Goal: Information Seeking & Learning: Learn about a topic

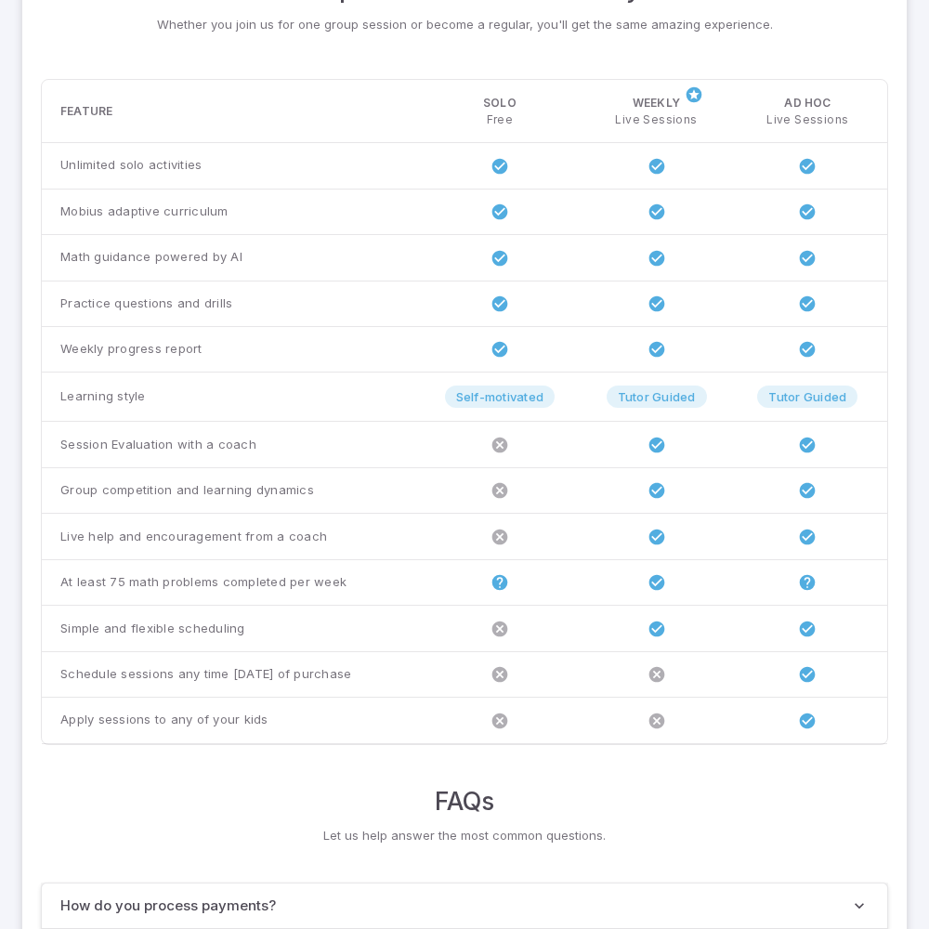
scroll to position [1425, 0]
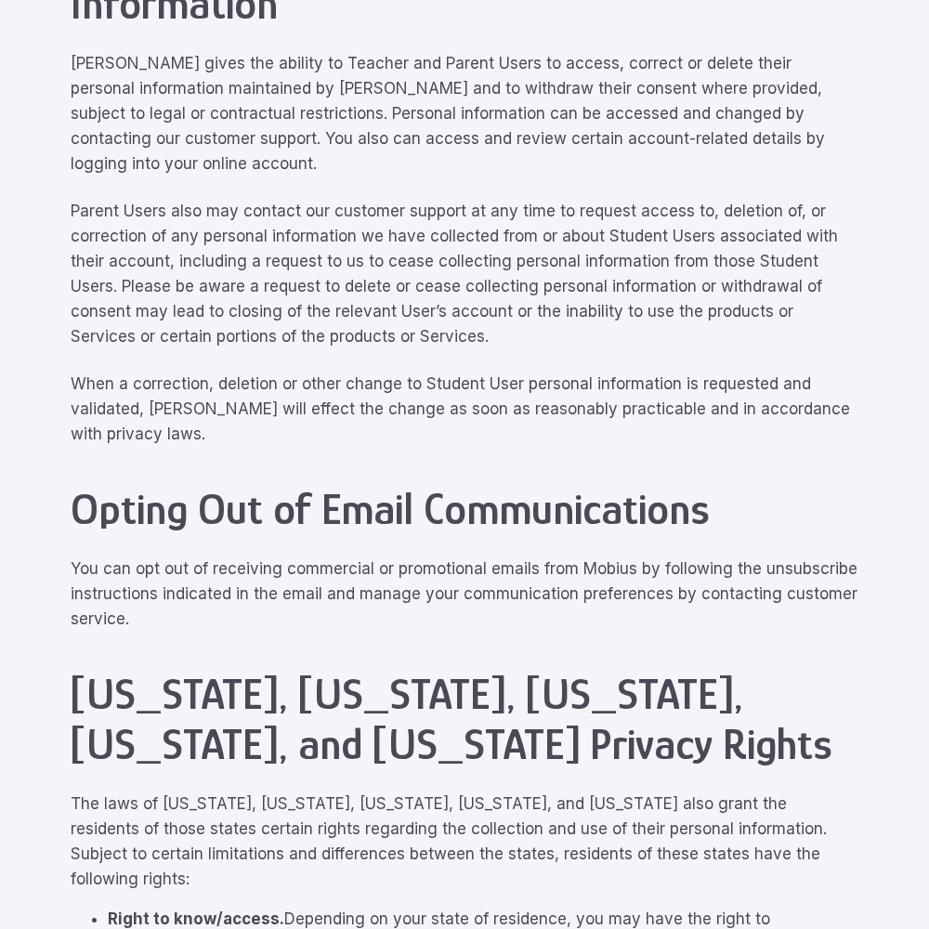
scroll to position [8363, 0]
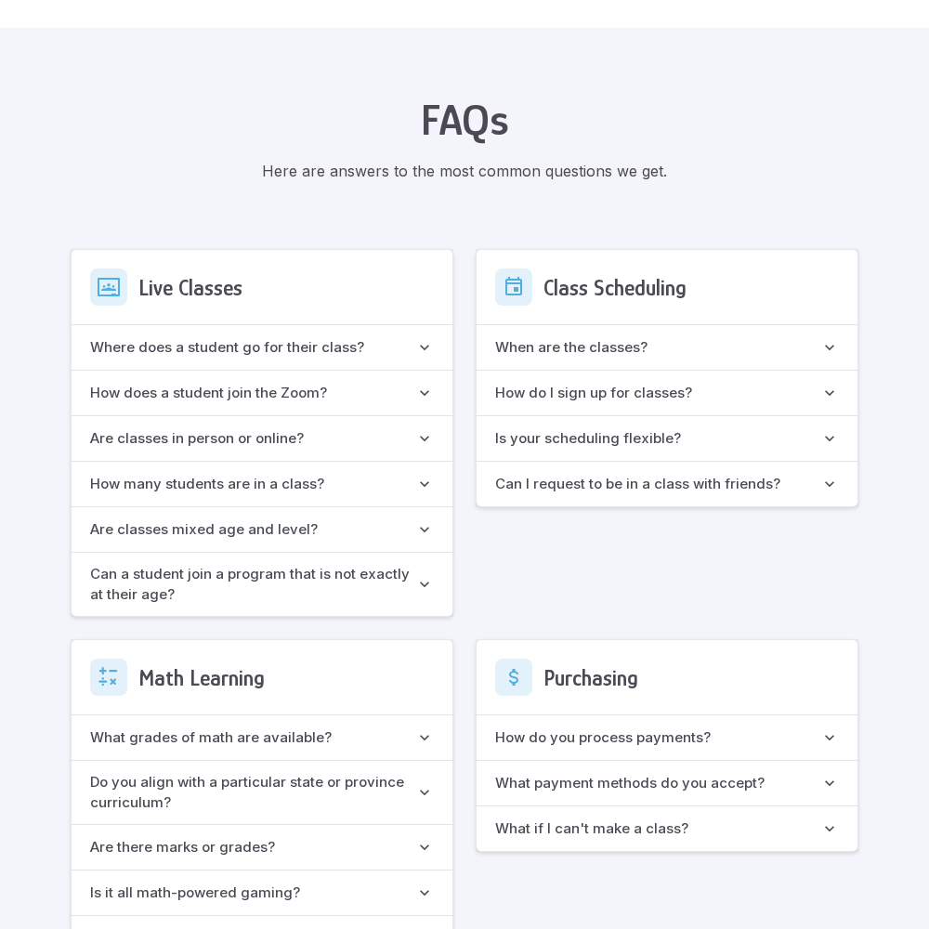
scroll to position [1650, 0]
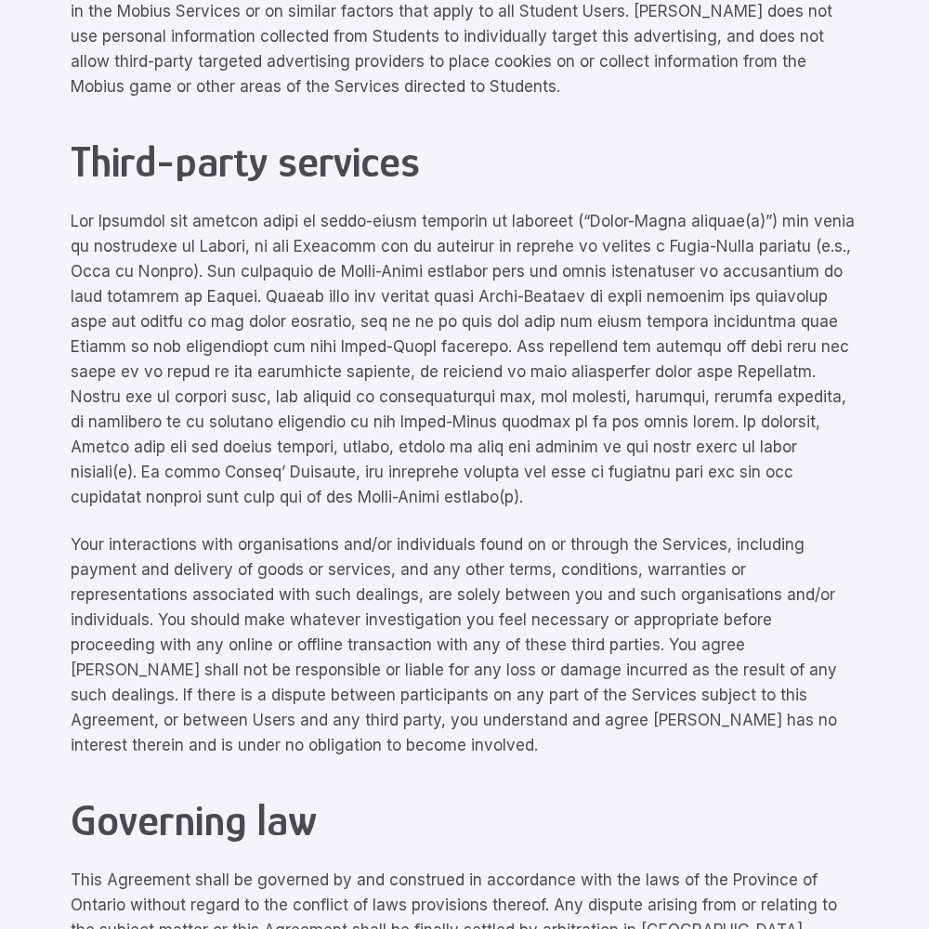
scroll to position [8363, 0]
